Goal: Check status: Check status

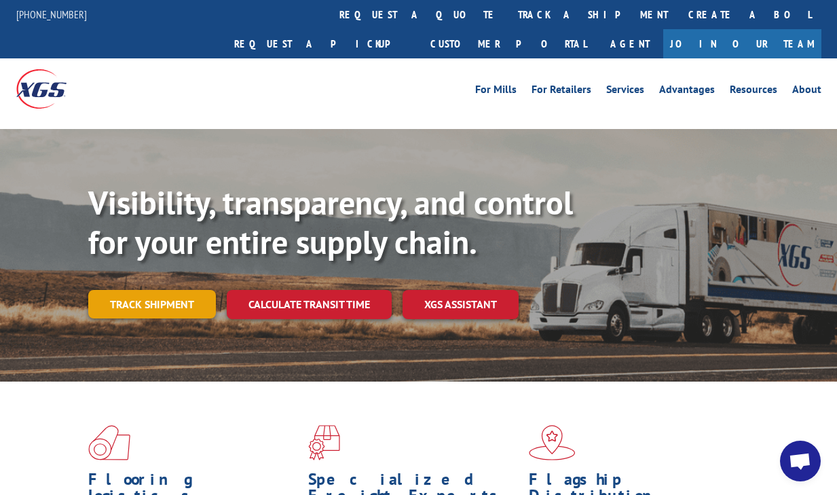
click at [170, 290] on link "Track shipment" at bounding box center [152, 304] width 128 height 29
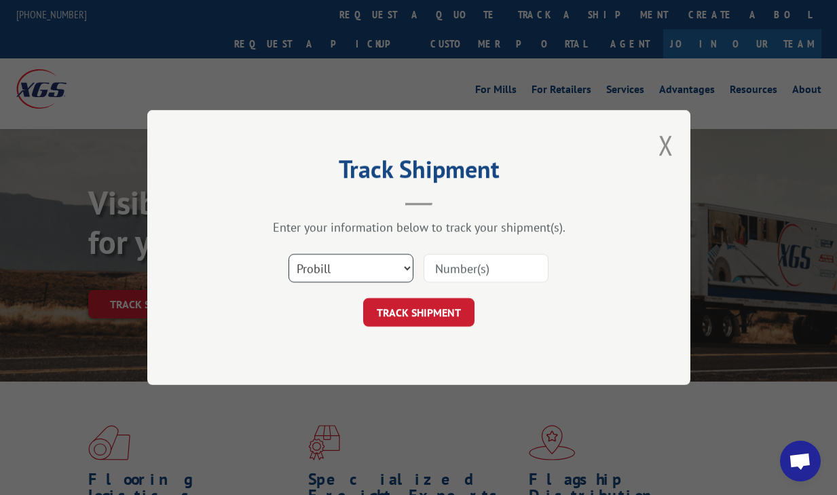
click at [331, 277] on select "Select category... Probill BOL PO" at bounding box center [351, 268] width 125 height 29
select select "po"
click at [289, 254] on select "Select category... Probill BOL PO" at bounding box center [351, 268] width 125 height 29
click at [446, 267] on input at bounding box center [486, 268] width 125 height 29
paste input "5256"
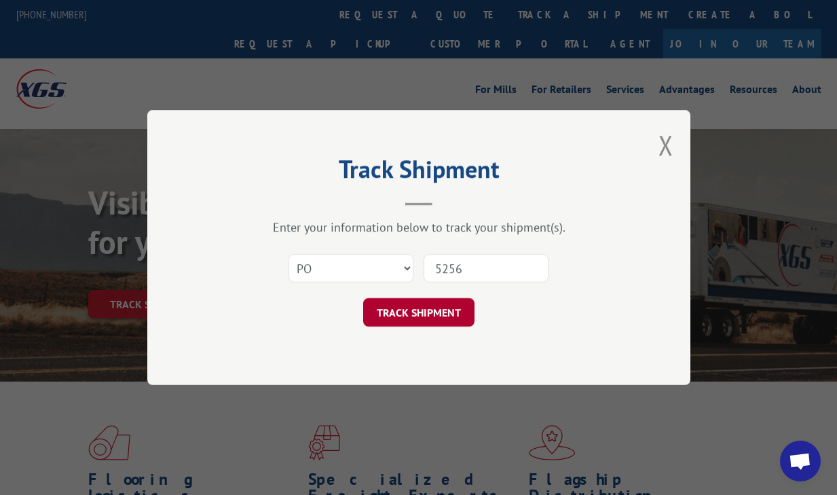
type input "5256"
click at [426, 307] on button "TRACK SHIPMENT" at bounding box center [418, 312] width 111 height 29
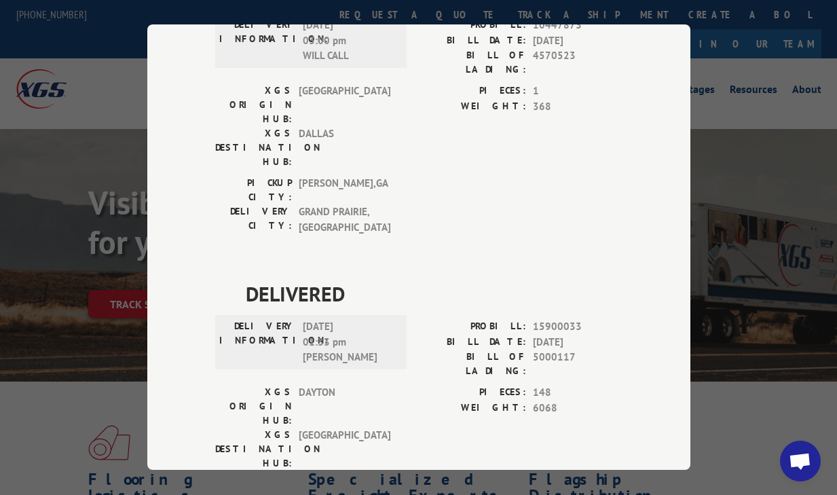
scroll to position [3155, 0]
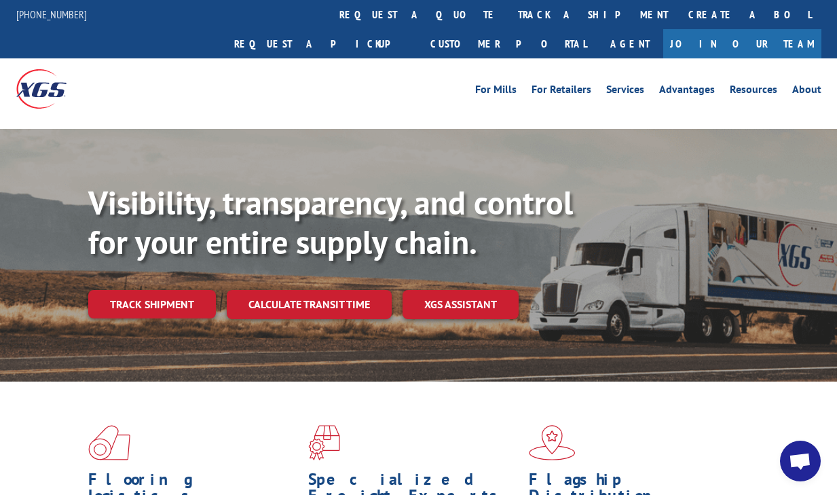
click at [155, 255] on div "Visibility, transparency, and control for your entire supply chain. Track shipm…" at bounding box center [462, 277] width 749 height 189
click at [155, 257] on div "Visibility, transparency, and control for your entire supply chain. Track shipm…" at bounding box center [462, 277] width 749 height 189
click at [153, 290] on link "Track shipment" at bounding box center [152, 304] width 128 height 29
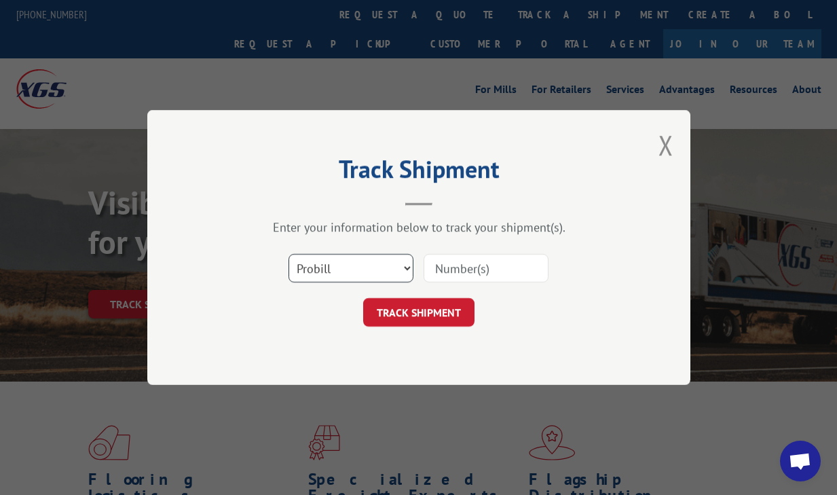
click at [386, 277] on select "Select category... Probill BOL PO" at bounding box center [351, 268] width 125 height 29
select select "po"
click at [289, 254] on select "Select category... Probill BOL PO" at bounding box center [351, 268] width 125 height 29
click at [473, 270] on input at bounding box center [486, 268] width 125 height 29
paste input "5256"
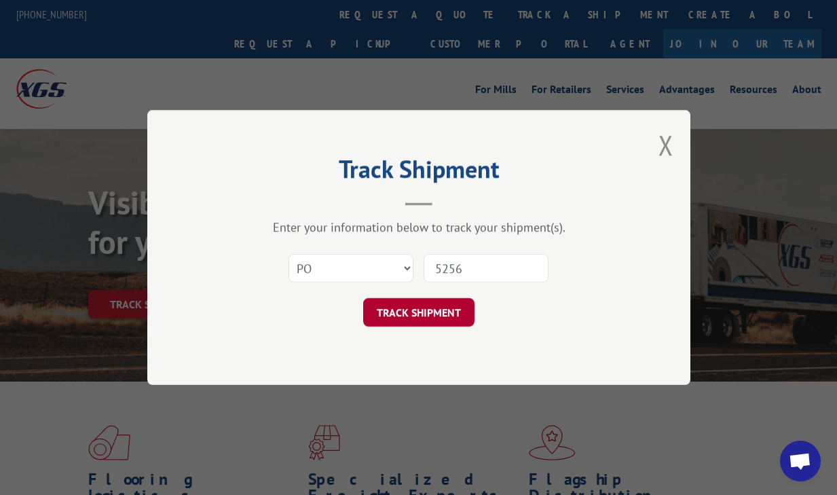
type input "5256"
click at [430, 314] on button "TRACK SHIPMENT" at bounding box center [418, 312] width 111 height 29
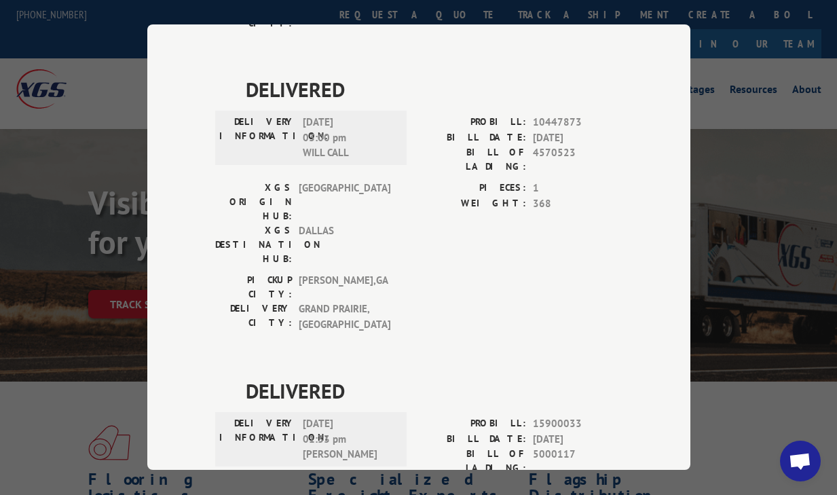
scroll to position [3064, 0]
